Goal: Information Seeking & Learning: Learn about a topic

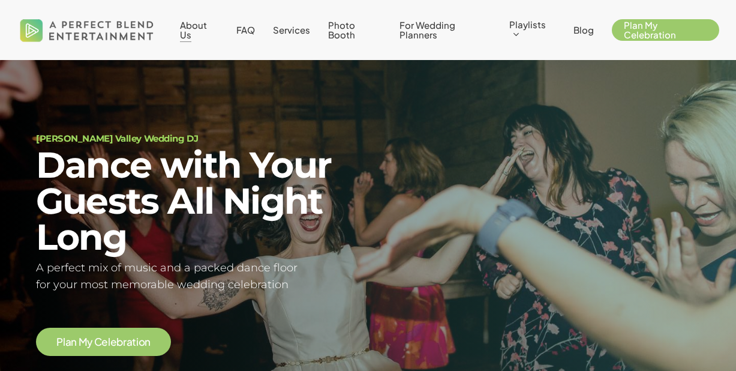
click at [194, 26] on span "About Us" at bounding box center [193, 29] width 27 height 21
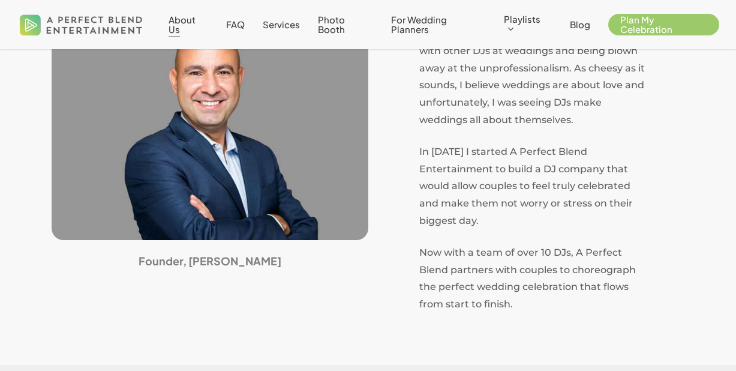
scroll to position [406, 0]
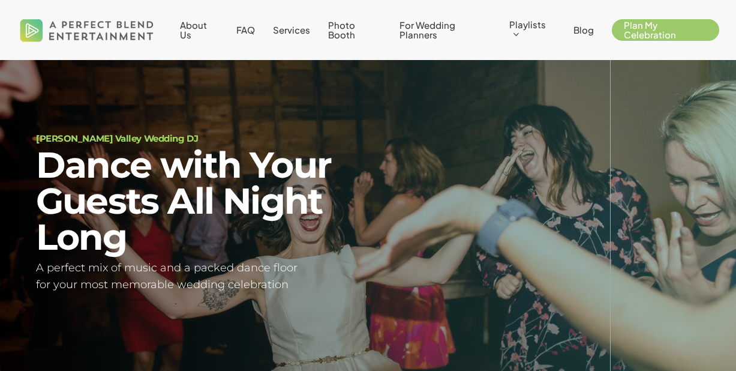
scroll to position [22, 0]
click at [193, 25] on span "About Us" at bounding box center [193, 29] width 27 height 21
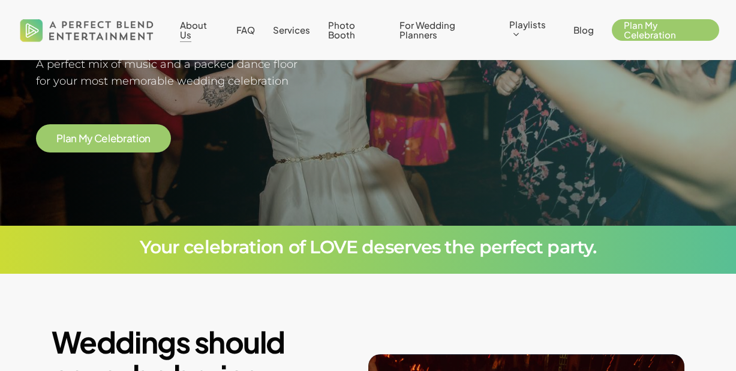
scroll to position [0, 0]
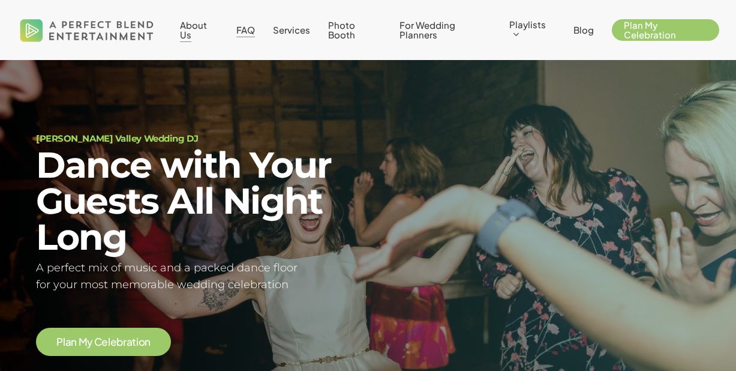
click at [248, 29] on span "FAQ" at bounding box center [245, 29] width 19 height 11
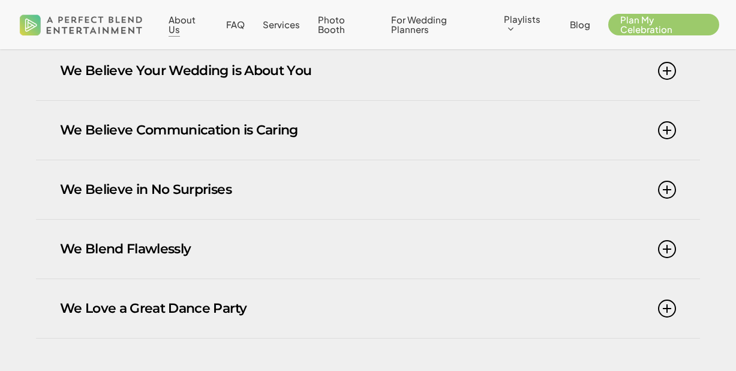
scroll to position [845, 0]
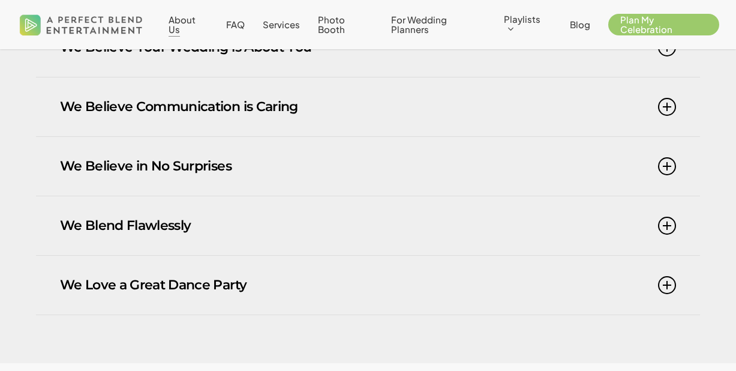
click at [365, 173] on link "We Believe in No Surprises" at bounding box center [368, 166] width 616 height 59
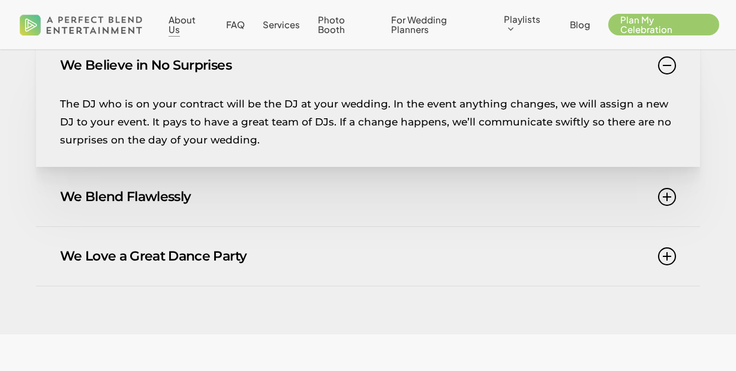
scroll to position [964, 0]
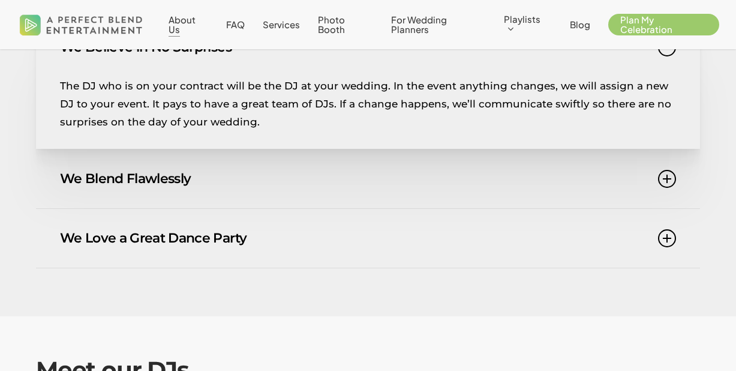
click at [364, 173] on link "We Blend Flawlessly" at bounding box center [368, 178] width 616 height 59
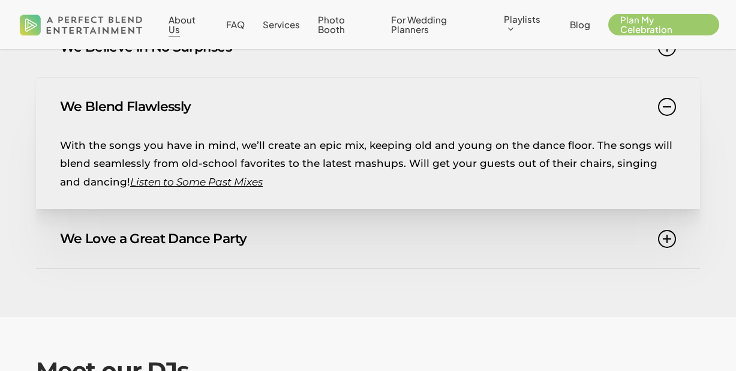
click at [353, 237] on link "We Love a Great Dance Party" at bounding box center [368, 238] width 616 height 59
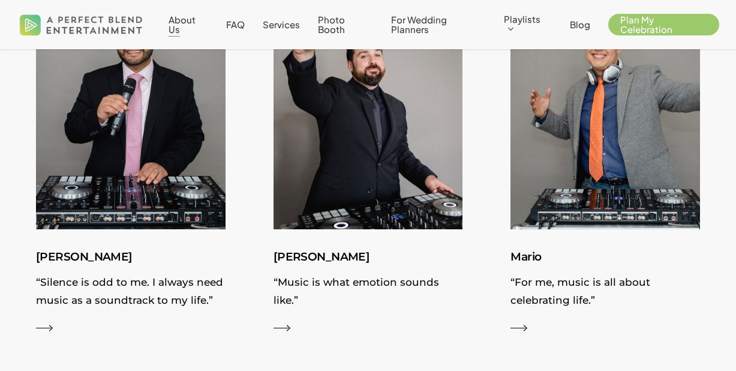
scroll to position [1355, 0]
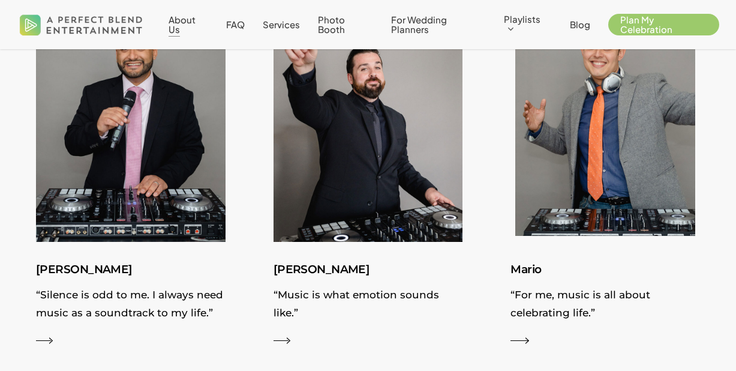
click at [528, 231] on img at bounding box center [605, 123] width 207 height 260
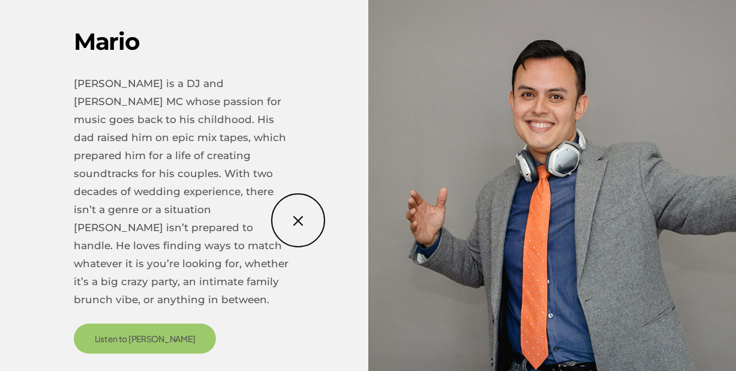
scroll to position [38, 0]
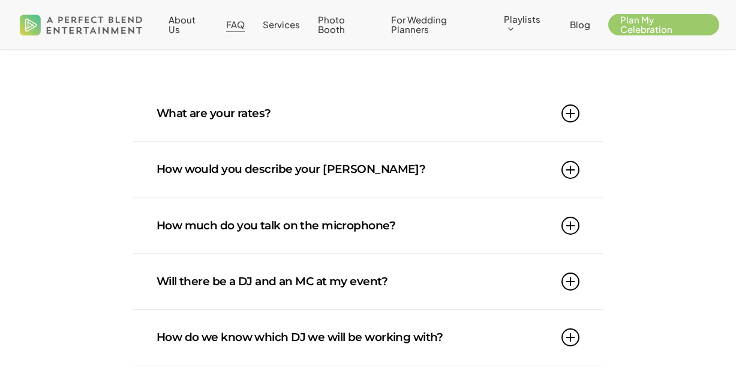
scroll to position [157, 0]
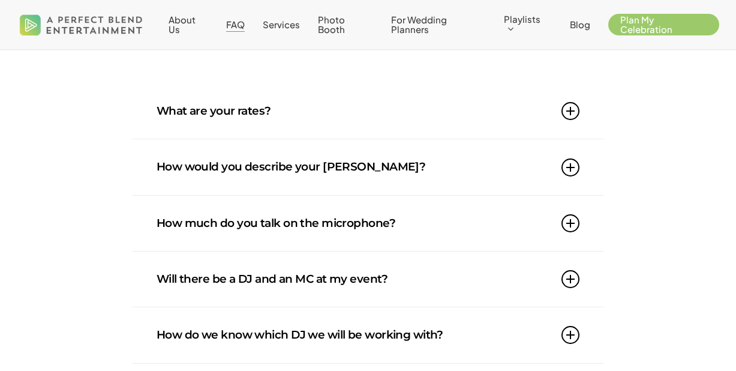
click at [272, 107] on link "What are your rates?" at bounding box center [368, 110] width 423 height 55
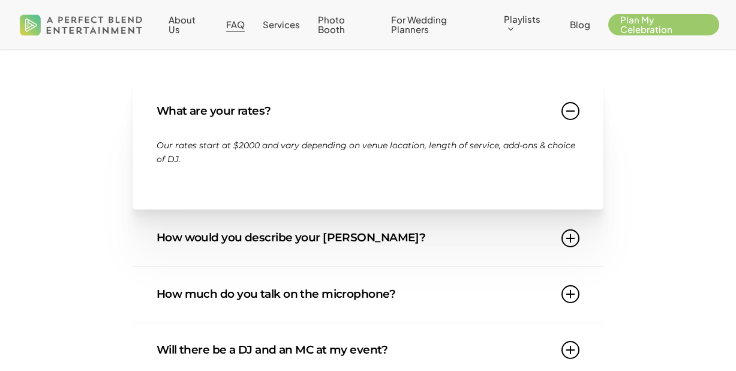
click at [272, 106] on link "What are your rates?" at bounding box center [368, 110] width 423 height 55
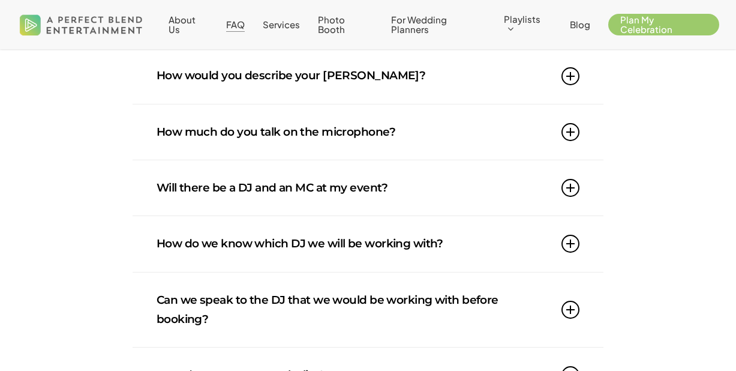
scroll to position [241, 0]
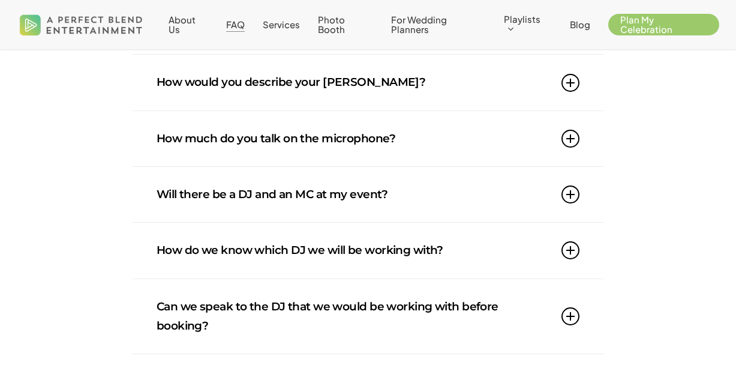
click at [268, 84] on link "How would you describe your [PERSON_NAME]?" at bounding box center [368, 82] width 423 height 55
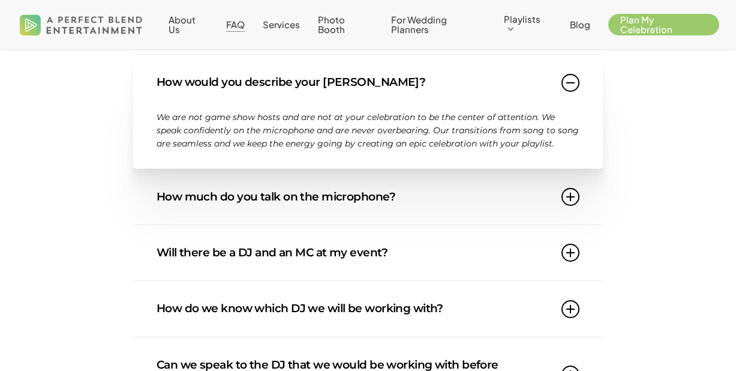
click at [328, 201] on link "How much do you talk on the microphone?" at bounding box center [368, 196] width 423 height 55
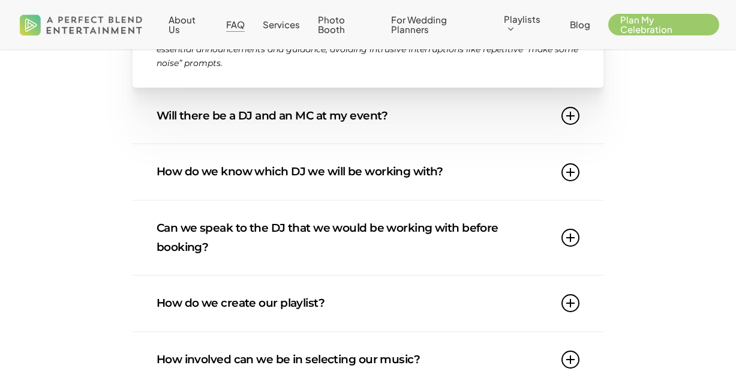
scroll to position [379, 0]
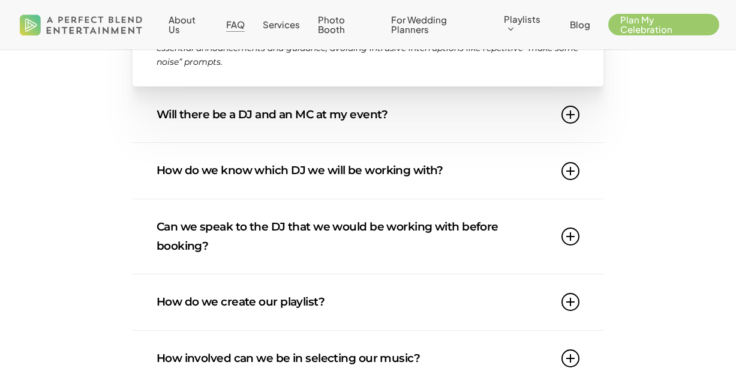
click at [318, 125] on link "Will there be a DJ and an MC at my event?" at bounding box center [368, 114] width 423 height 55
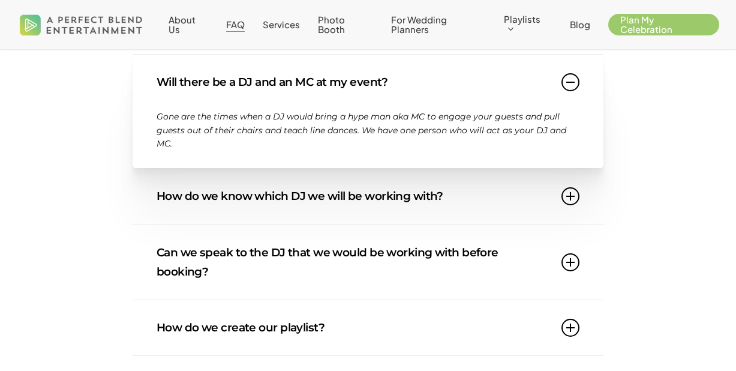
scroll to position [354, 0]
click at [330, 102] on link "Will there be a DJ and an MC at my event?" at bounding box center [368, 81] width 423 height 55
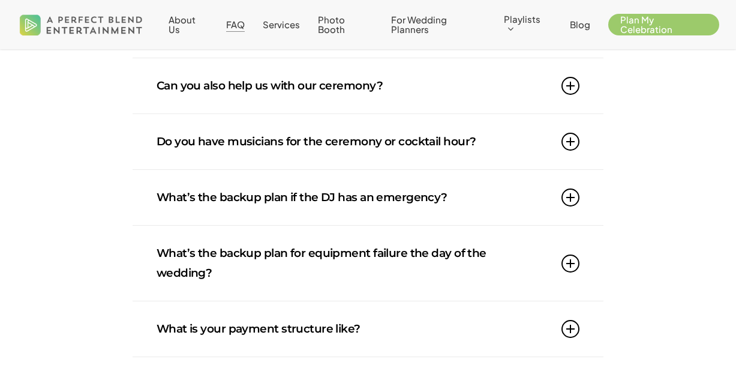
scroll to position [924, 0]
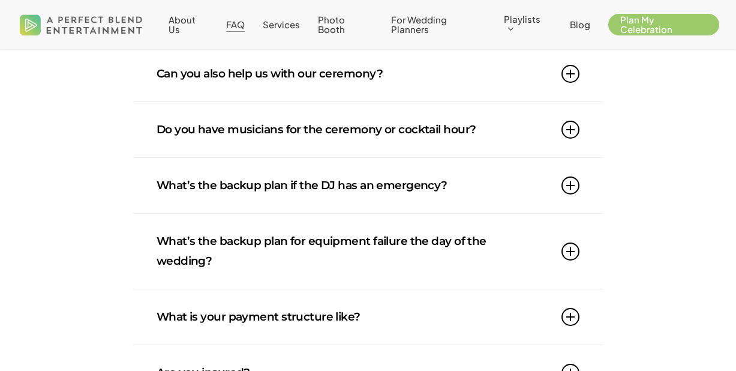
click at [357, 82] on link "Can you also help us with our ceremony?" at bounding box center [368, 73] width 423 height 55
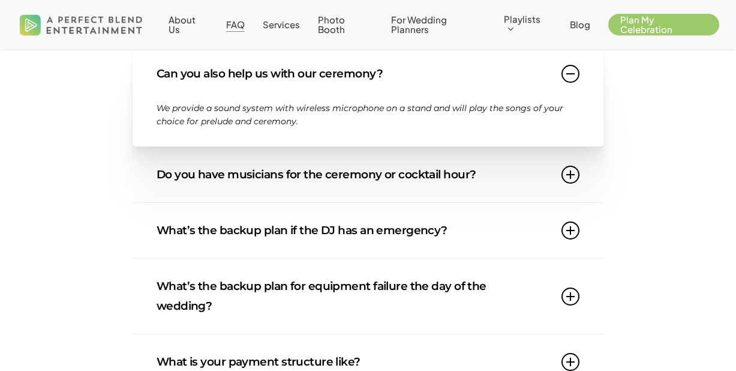
click at [357, 82] on link "Can you also help us with our ceremony?" at bounding box center [368, 73] width 423 height 55
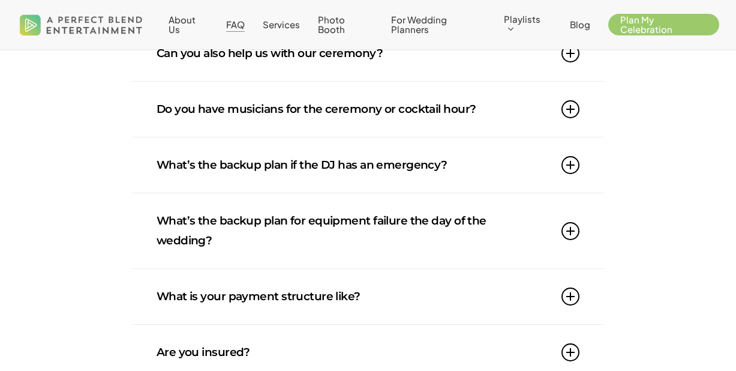
scroll to position [952, 0]
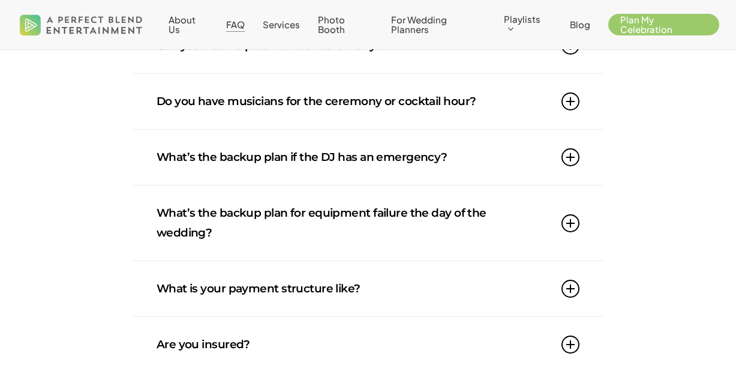
click at [352, 100] on link "Do you have musicians for the ceremony or cocktail hour?" at bounding box center [368, 101] width 423 height 55
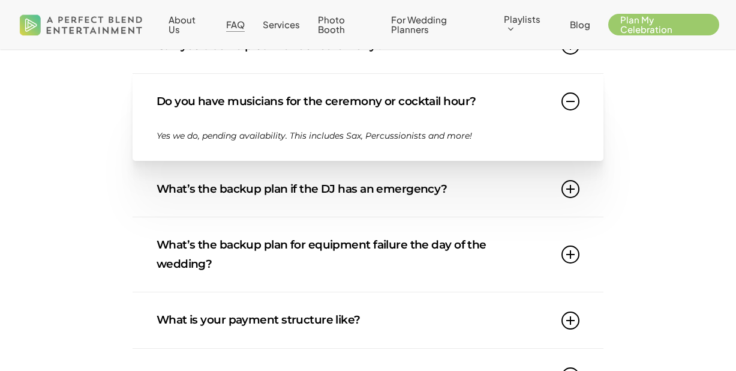
click at [352, 100] on link "Do you have musicians for the ceremony or cocktail hour?" at bounding box center [368, 101] width 423 height 55
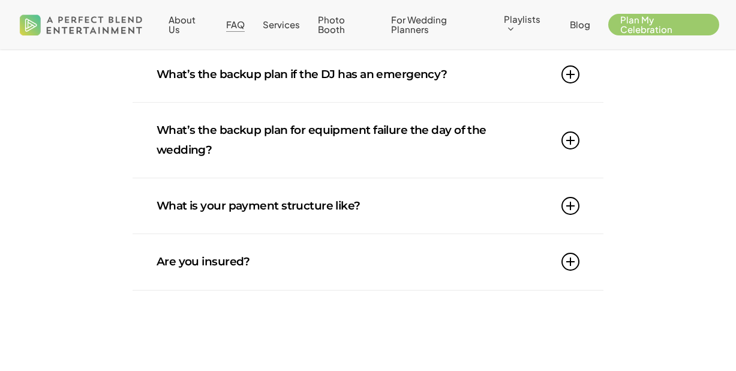
scroll to position [1038, 0]
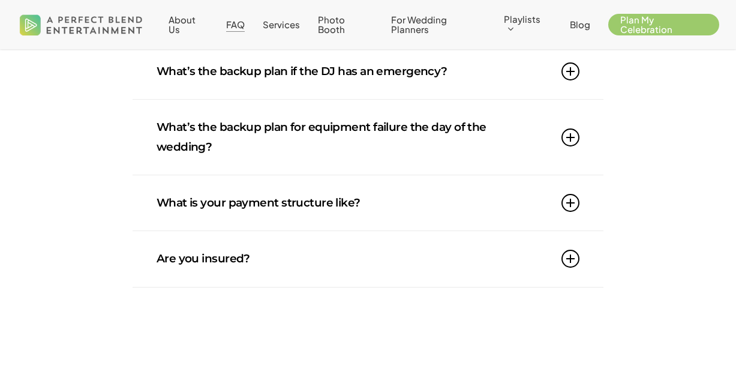
click at [349, 127] on link "What’s the backup plan for equipment failure the day of the wedding?" at bounding box center [368, 137] width 423 height 75
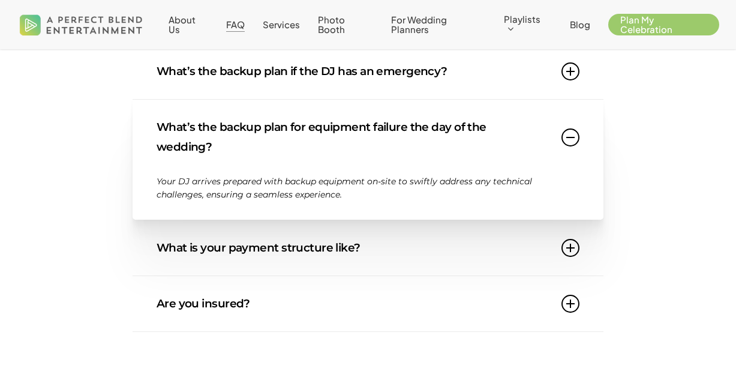
click at [349, 127] on link "What’s the backup plan for equipment failure the day of the wedding?" at bounding box center [368, 137] width 423 height 75
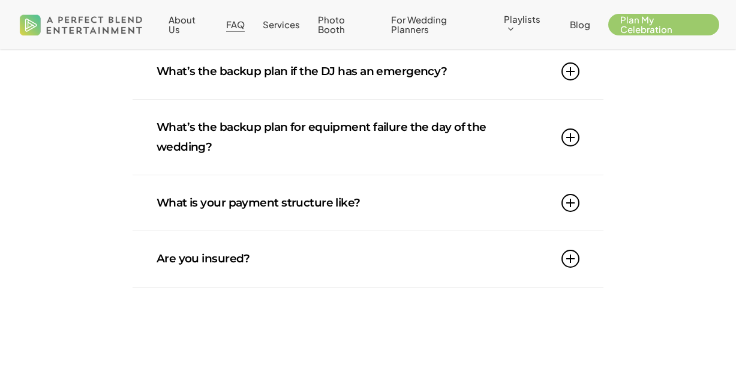
click at [325, 199] on link "What is your payment structure like?" at bounding box center [368, 202] width 423 height 55
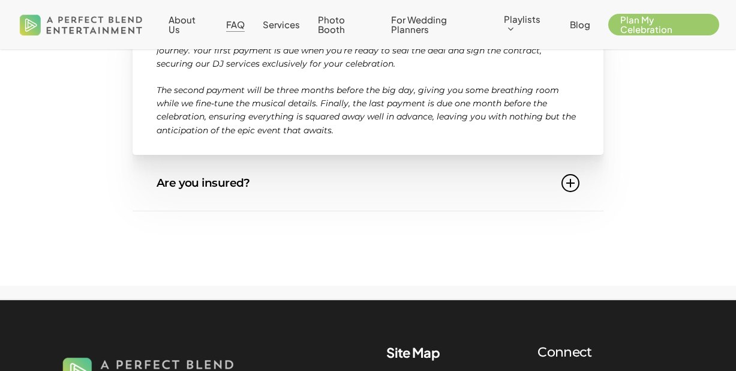
scroll to position [1249, 0]
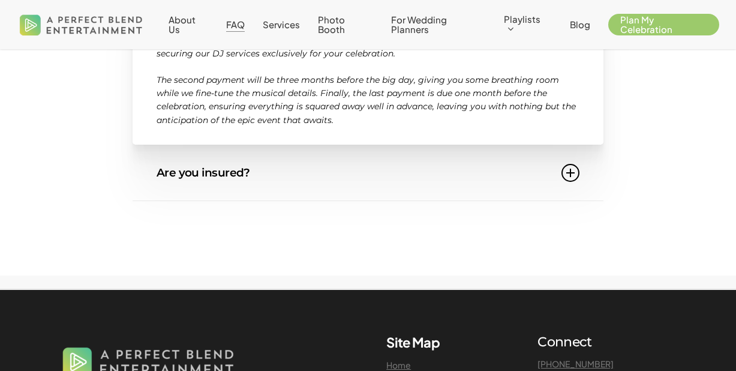
click at [254, 178] on link "Are you insured?" at bounding box center [368, 172] width 423 height 55
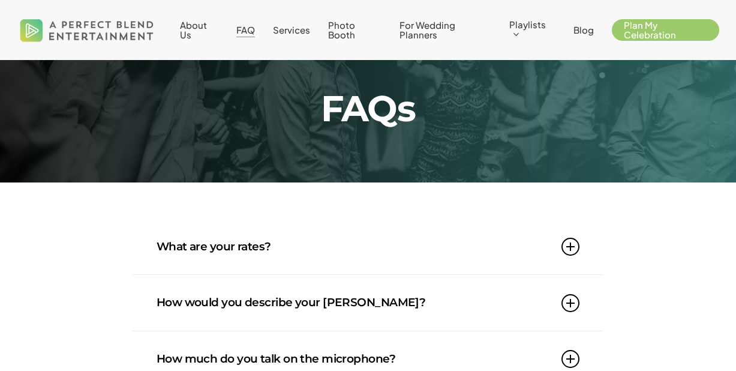
scroll to position [0, 0]
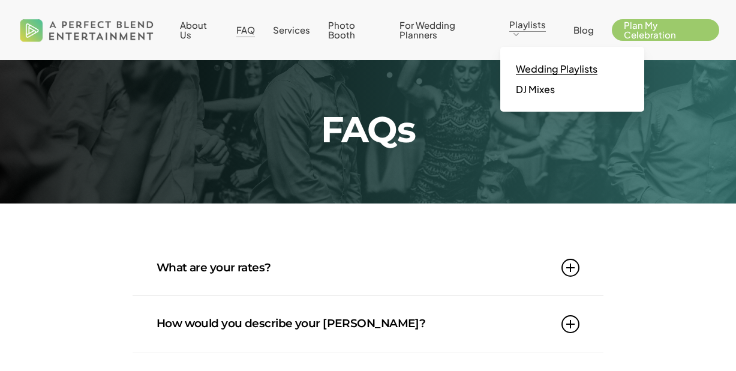
click at [534, 64] on span "Wedding Playlists" at bounding box center [557, 68] width 82 height 13
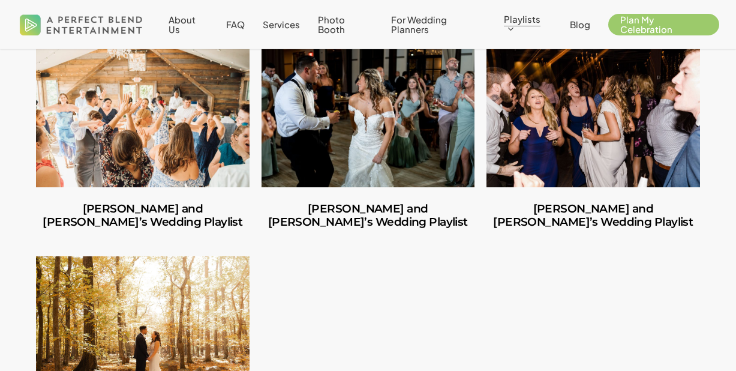
scroll to position [601, 0]
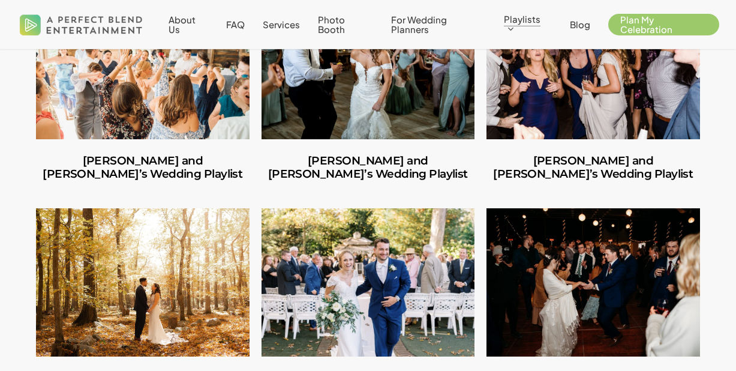
click at [320, 256] on link "George and Mackenzie’s Wedding Playlist" at bounding box center [369, 282] width 214 height 148
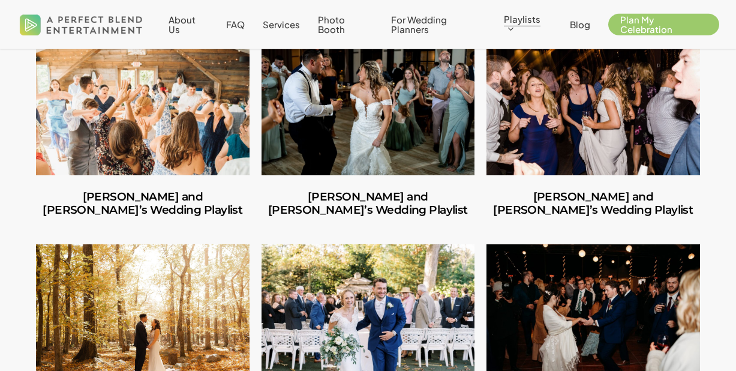
scroll to position [566, 0]
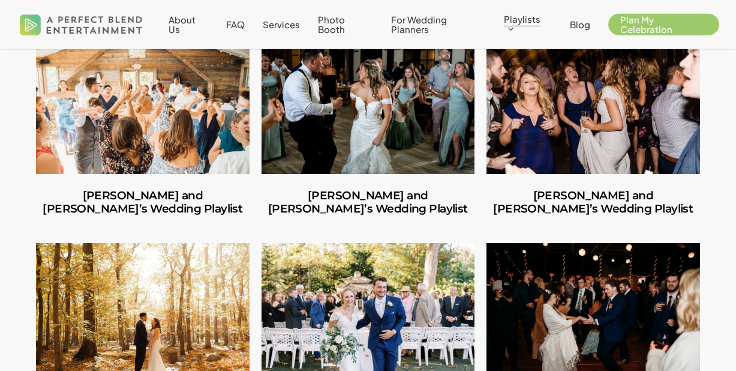
click at [543, 95] on link "Mike and Amanda’s Wedding Playlist" at bounding box center [594, 100] width 214 height 148
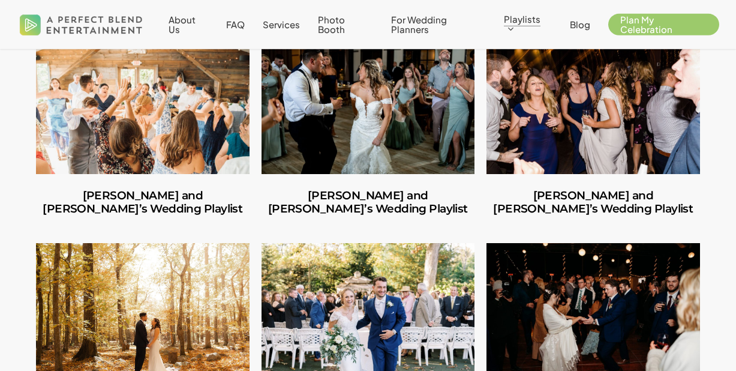
click at [114, 142] on link "Jules and Michelle’s Wedding Playlist" at bounding box center [143, 100] width 214 height 148
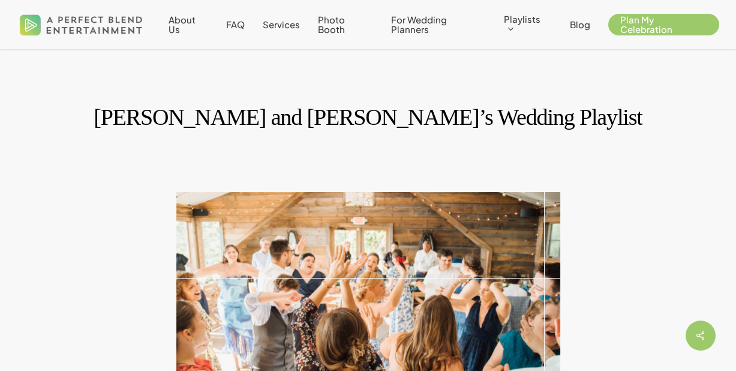
scroll to position [108, 0]
